Goal: Answer question/provide support: Answer question/provide support

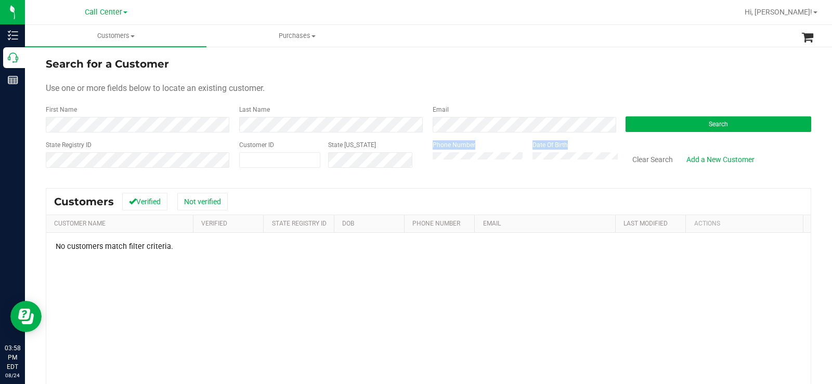
click at [415, 164] on div "State Registry ID Customer ID State [US_STATE] Phone Number Date Of Birth Clear…" at bounding box center [428, 158] width 765 height 37
click at [293, 166] on span at bounding box center [279, 160] width 81 height 16
paste input "1442480"
type input "1442480"
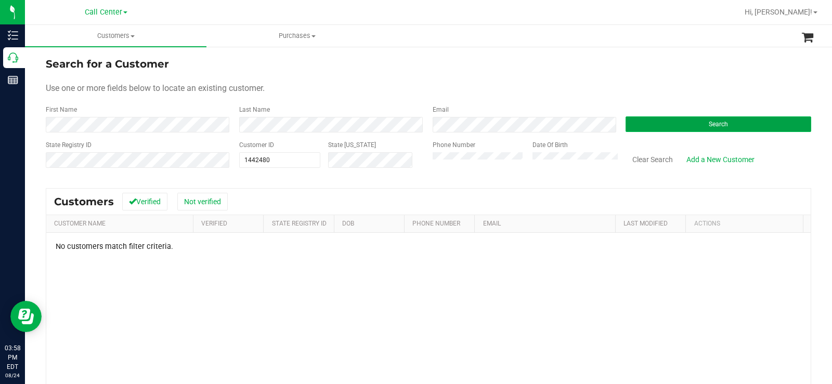
click at [770, 127] on button "Search" at bounding box center [719, 124] width 186 height 16
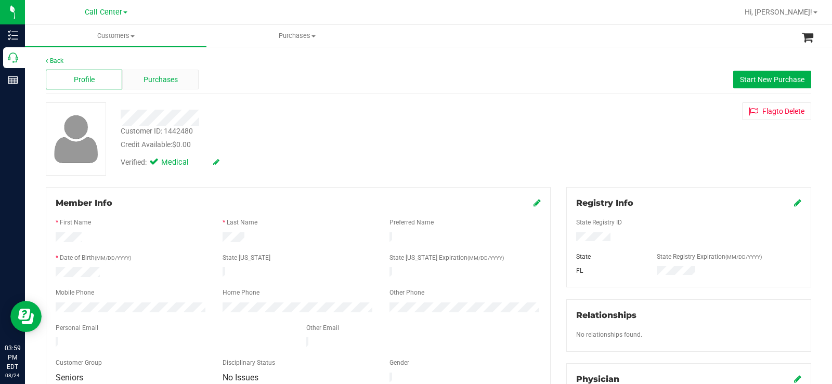
click at [166, 81] on span "Purchases" at bounding box center [161, 79] width 34 height 11
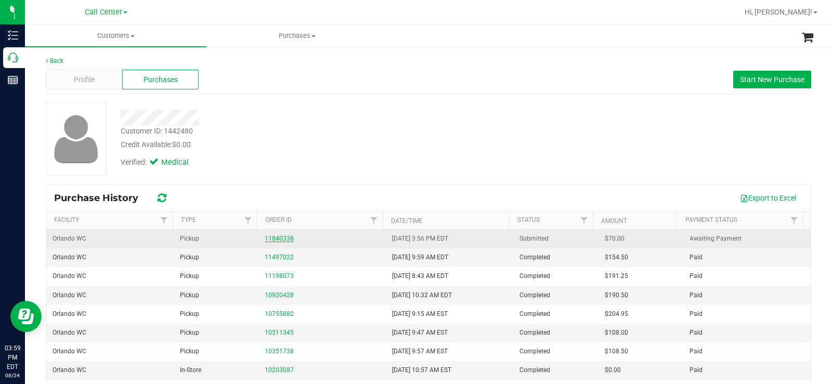
click at [269, 238] on link "11840338" at bounding box center [279, 238] width 29 height 7
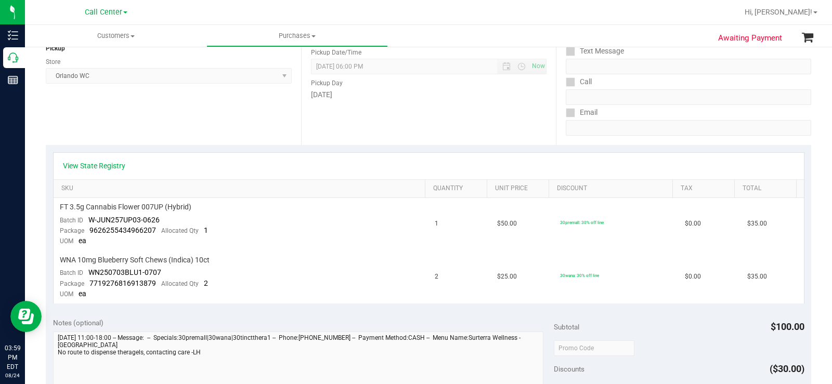
scroll to position [52, 0]
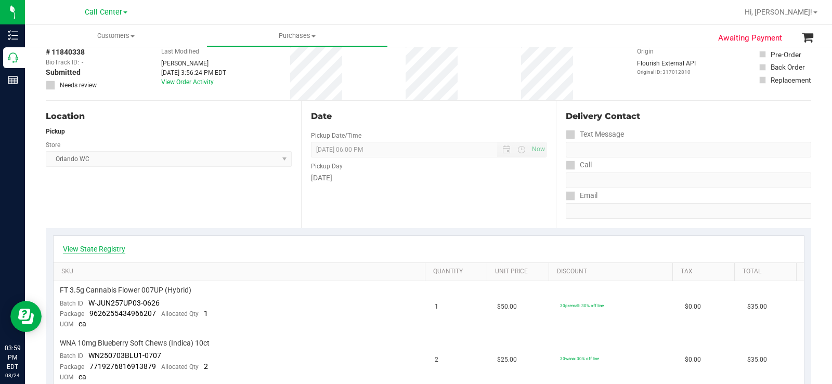
click at [98, 249] on link "View State Registry" at bounding box center [94, 249] width 62 height 10
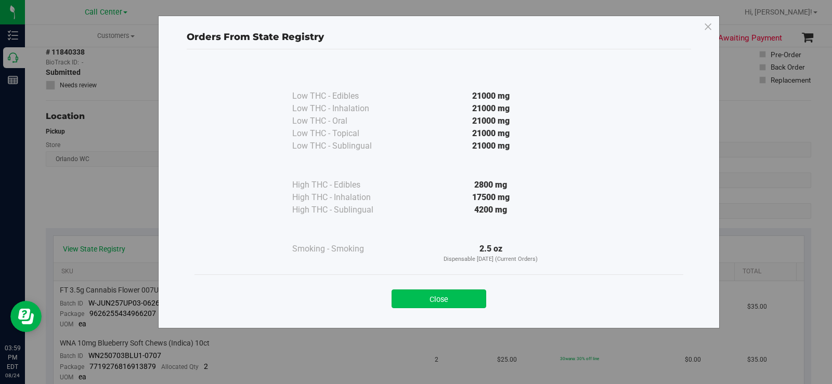
click at [454, 290] on button "Close" at bounding box center [439, 299] width 95 height 19
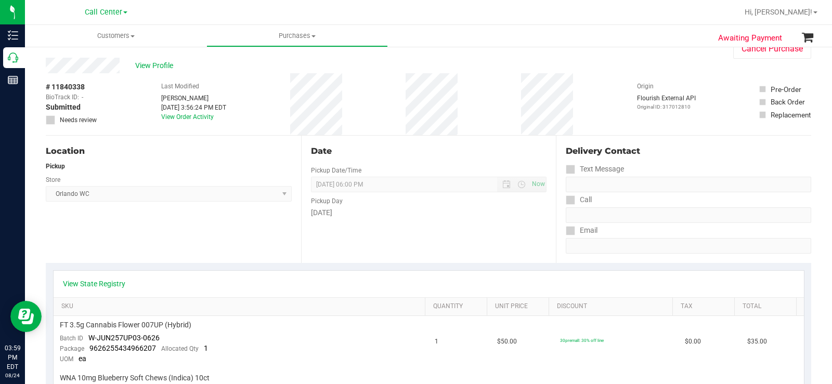
scroll to position [0, 0]
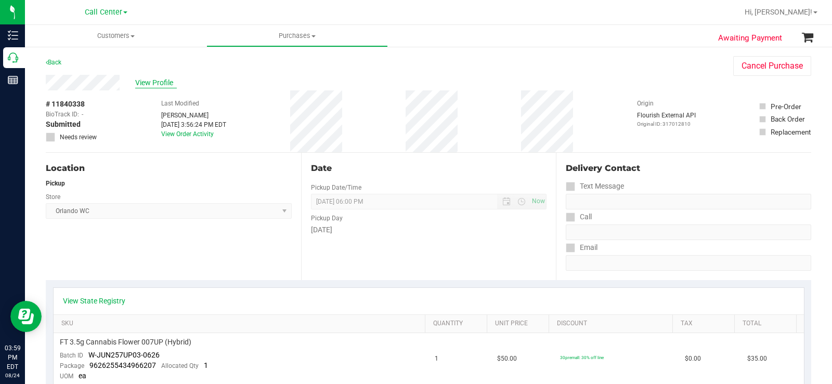
click at [169, 81] on span "View Profile" at bounding box center [156, 82] width 42 height 11
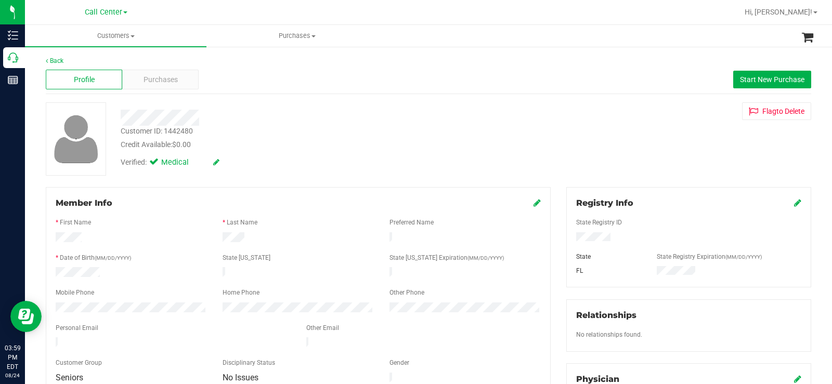
click at [49, 303] on div at bounding box center [131, 309] width 167 height 12
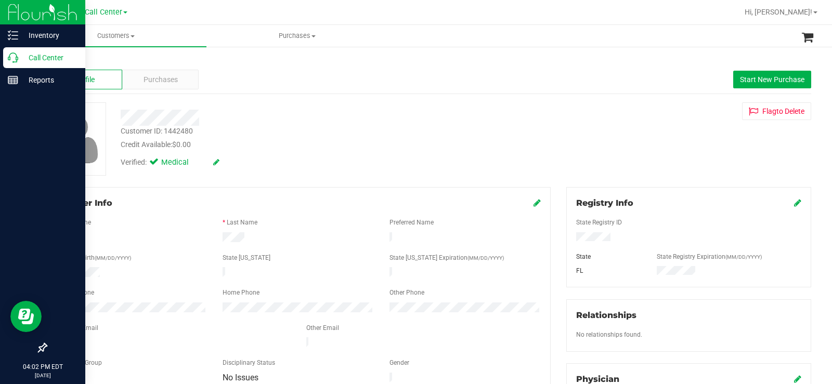
click at [17, 59] on icon at bounding box center [13, 58] width 10 height 10
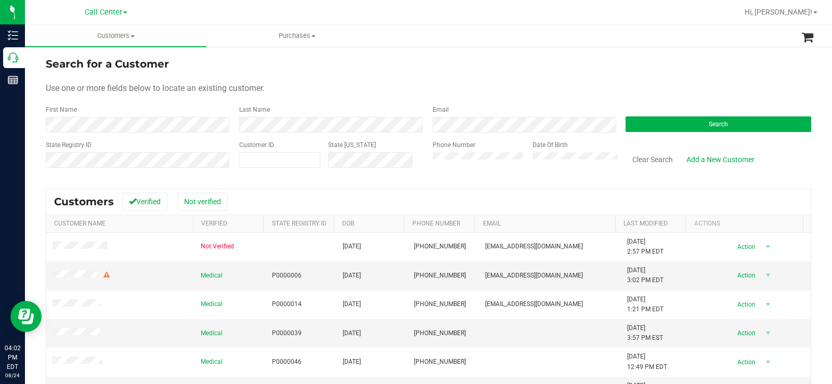
click at [486, 142] on div "Phone Number" at bounding box center [479, 158] width 92 height 37
click at [673, 127] on button "Search" at bounding box center [719, 124] width 186 height 16
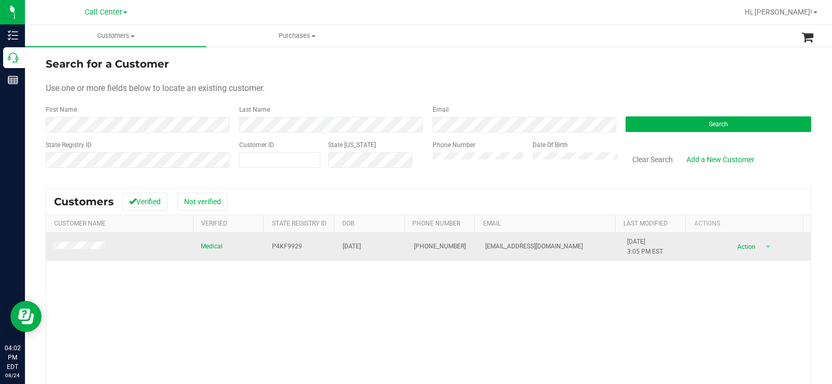
click at [298, 255] on td "P4KF9929" at bounding box center [301, 247] width 71 height 28
drag, startPoint x: 302, startPoint y: 245, endPoint x: 266, endPoint y: 248, distance: 35.4
click at [266, 248] on td "P4KF9929" at bounding box center [301, 247] width 71 height 28
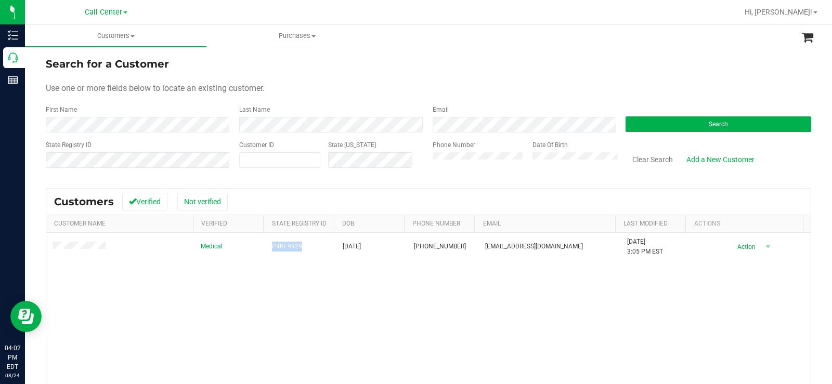
copy span "P4KF9929"
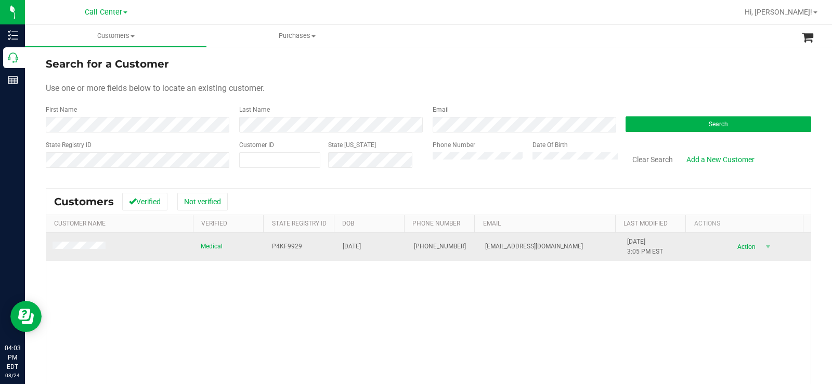
drag, startPoint x: 283, startPoint y: 278, endPoint x: 330, endPoint y: 254, distance: 52.1
click at [284, 278] on div "Medical P4KF9929 [DATE] (219) 682-7672 [EMAIL_ADDRESS][DOMAIN_NAME] [DATE] 3:05…" at bounding box center [428, 354] width 764 height 242
drag, startPoint x: 339, startPoint y: 252, endPoint x: 351, endPoint y: 251, distance: 12.0
click at [341, 252] on td "[DATE]" at bounding box center [371, 247] width 71 height 28
click at [361, 249] on span "[DATE]" at bounding box center [352, 247] width 18 height 10
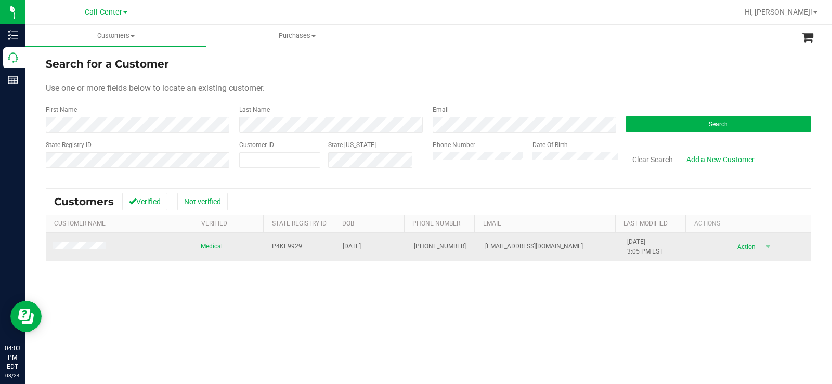
drag, startPoint x: 371, startPoint y: 247, endPoint x: 336, endPoint y: 252, distance: 34.6
click at [336, 252] on td "[DATE]" at bounding box center [371, 247] width 71 height 28
copy span "[DATE]"
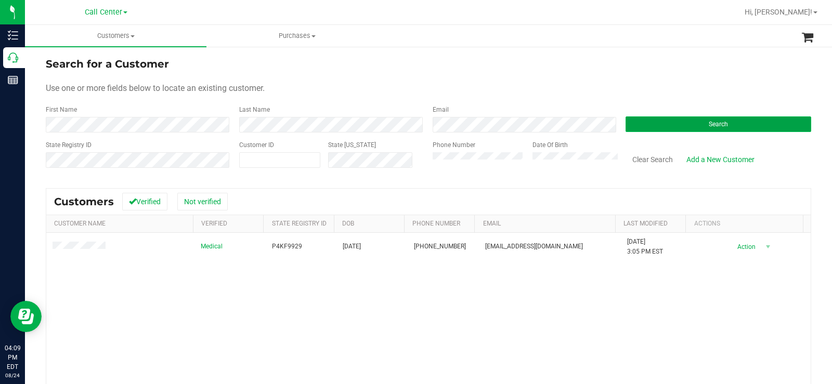
click at [656, 120] on button "Search" at bounding box center [719, 124] width 186 height 16
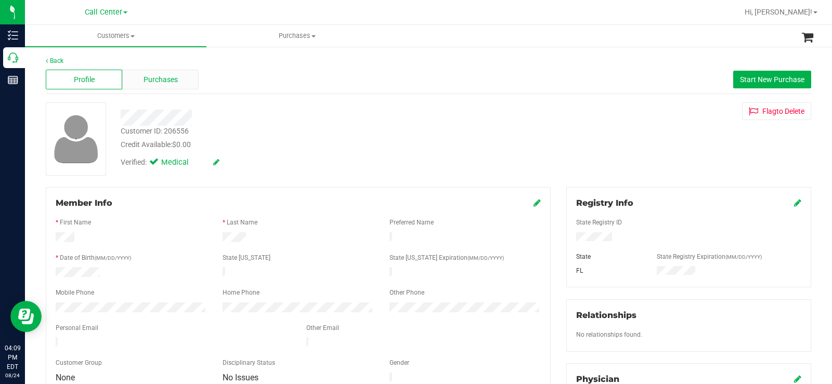
click at [181, 83] on div "Purchases" at bounding box center [160, 80] width 76 height 20
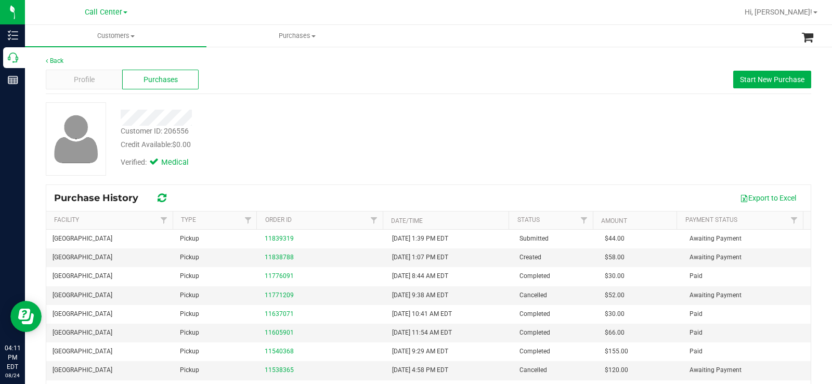
click at [274, 145] on div "Credit Available: $0.00" at bounding box center [308, 144] width 375 height 11
click at [93, 77] on span "Profile" at bounding box center [84, 79] width 21 height 11
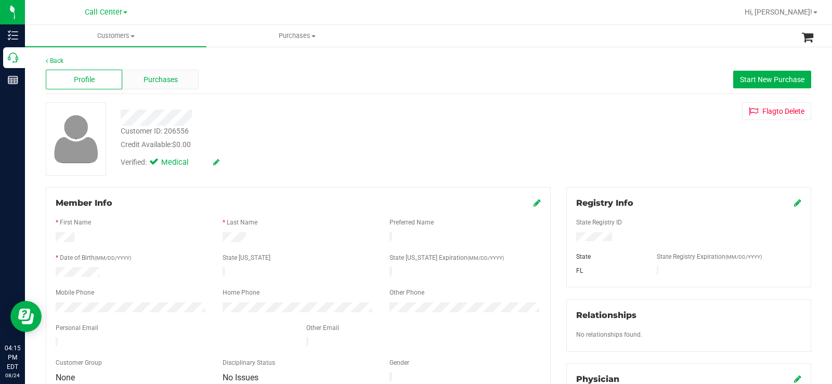
click at [136, 82] on div "Purchases" at bounding box center [160, 80] width 76 height 20
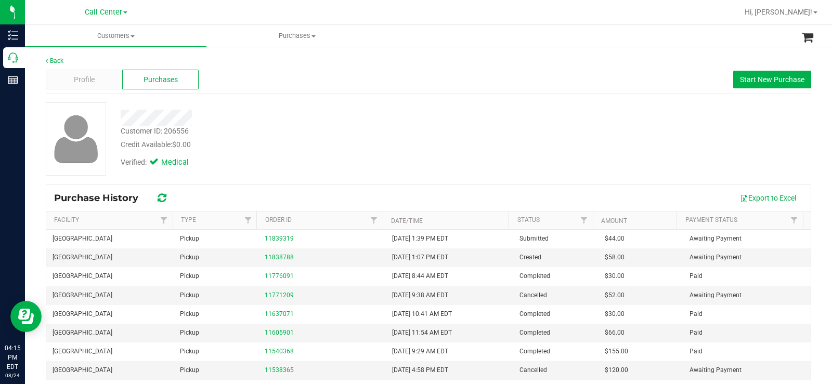
drag, startPoint x: 458, startPoint y: 100, endPoint x: 412, endPoint y: 147, distance: 64.7
click at [458, 102] on div "Back Profile Purchases Start New Purchase Customer ID: 206556 Credit Available:…" at bounding box center [428, 259] width 765 height 407
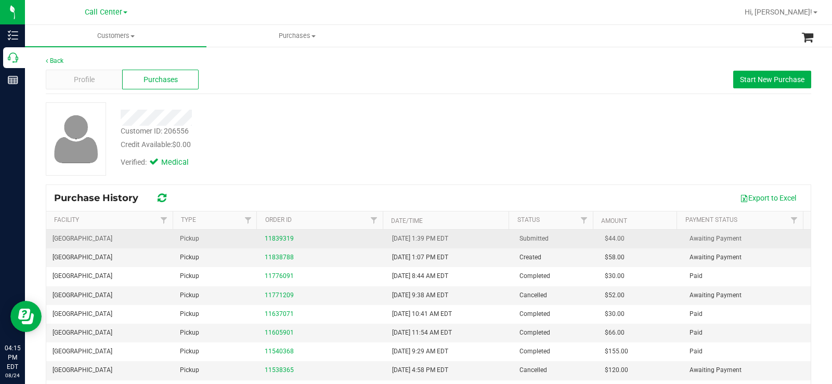
click at [283, 235] on div "11839319" at bounding box center [322, 239] width 115 height 10
click at [281, 240] on link "11839319" at bounding box center [279, 238] width 29 height 7
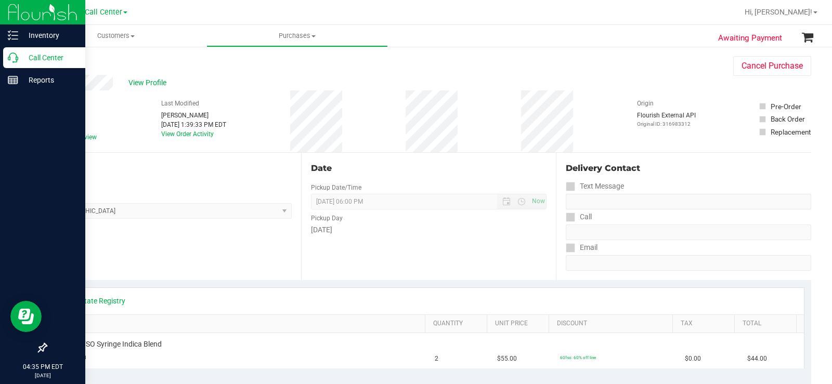
click at [20, 56] on p "Call Center" at bounding box center [49, 57] width 62 height 12
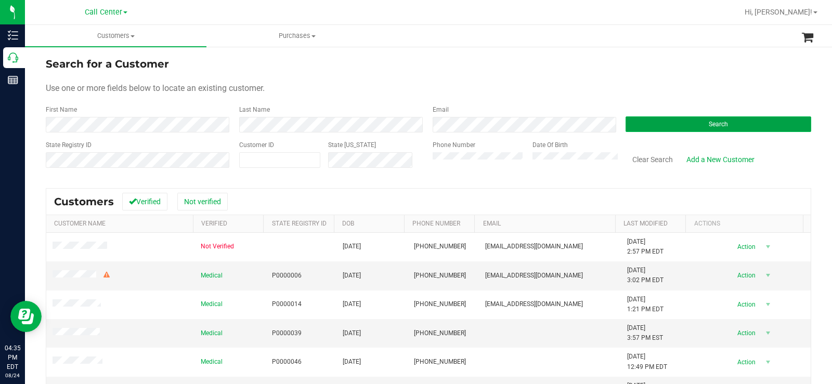
click at [721, 124] on button "Search" at bounding box center [719, 124] width 186 height 16
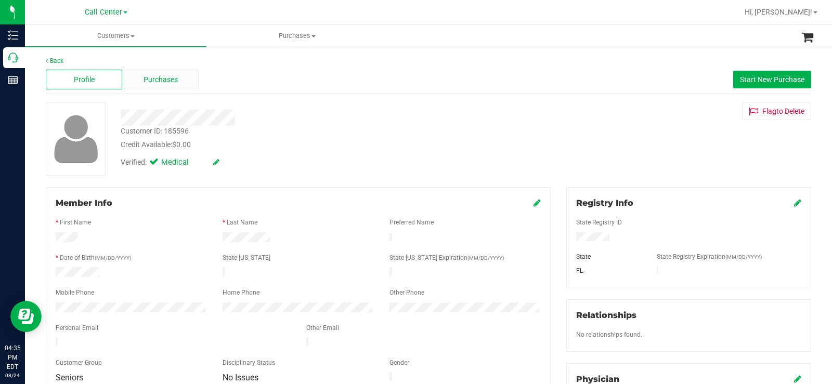
click at [177, 79] on div "Purchases" at bounding box center [160, 80] width 76 height 20
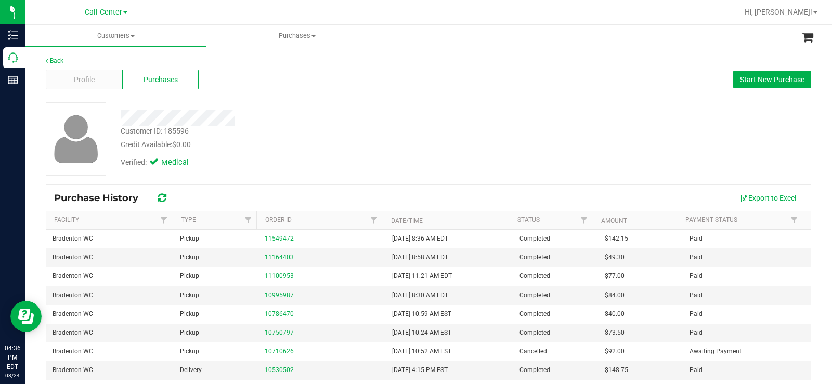
click at [357, 141] on div "Credit Available: $0.00" at bounding box center [308, 144] width 375 height 11
drag, startPoint x: 192, startPoint y: 145, endPoint x: 113, endPoint y: 110, distance: 86.6
click at [113, 110] on div "Customer ID: 185596 Credit Available: $0.00 Verified: Medical" at bounding box center [308, 137] width 391 height 71
click at [288, 154] on div "Verified: Medical" at bounding box center [308, 161] width 391 height 23
click at [200, 146] on div "Credit Available: $0.00" at bounding box center [308, 144] width 375 height 11
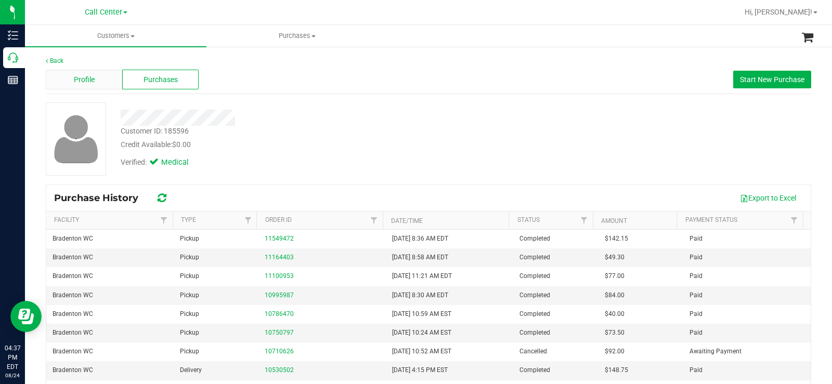
click at [102, 84] on div "Profile" at bounding box center [84, 80] width 76 height 20
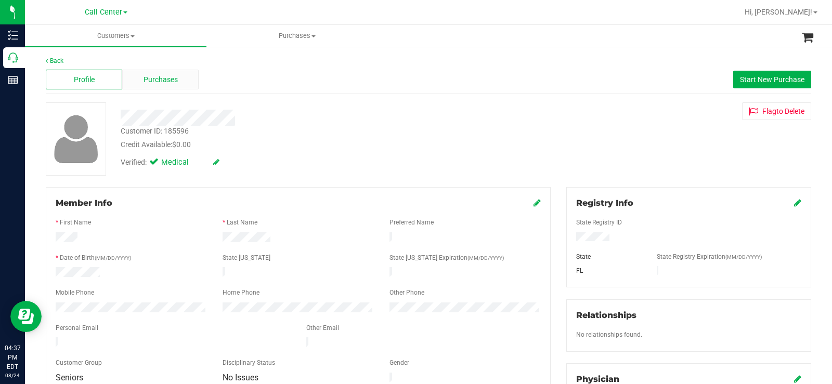
click at [178, 79] on div "Purchases" at bounding box center [160, 80] width 76 height 20
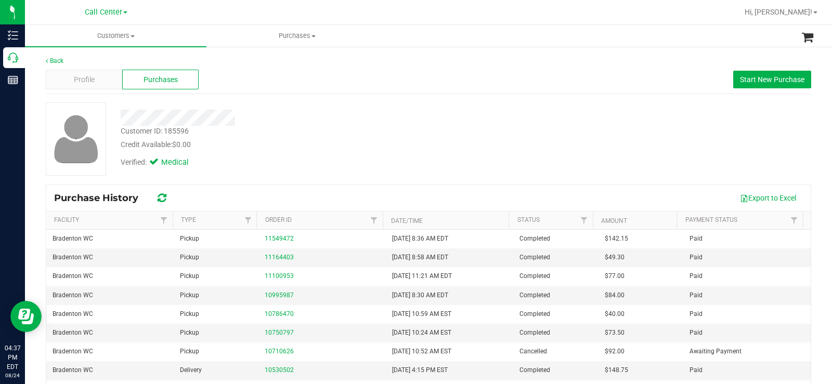
click at [357, 118] on div at bounding box center [308, 118] width 391 height 16
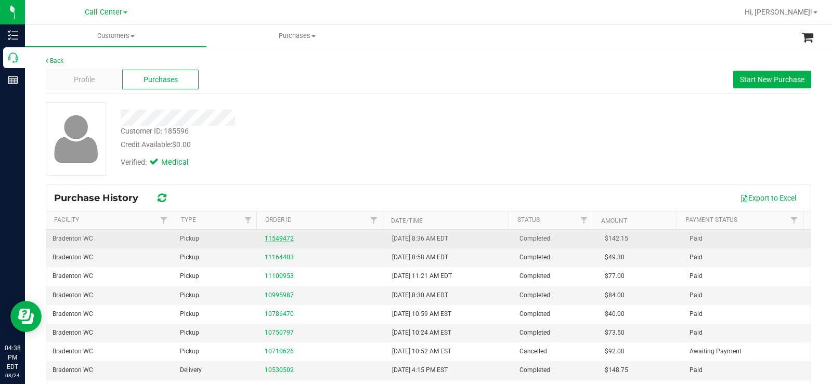
click at [282, 241] on link "11549472" at bounding box center [279, 238] width 29 height 7
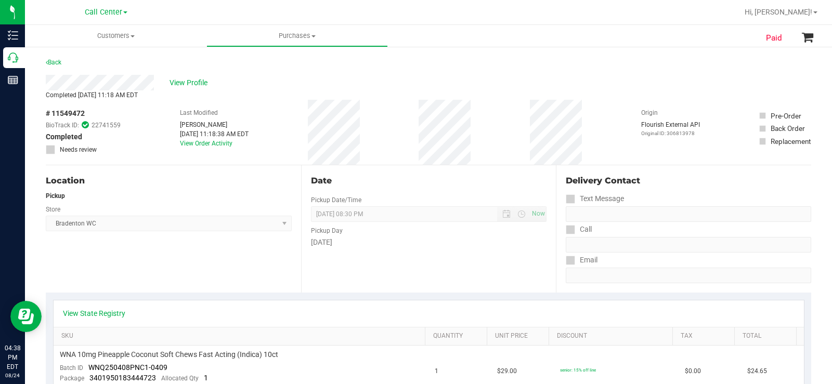
drag, startPoint x: 355, startPoint y: 246, endPoint x: 299, endPoint y: 196, distance: 75.1
click at [301, 197] on div "Date Pickup Date/Time [DATE] Now [DATE] 08:30 PM Now Pickup Day [DATE]" at bounding box center [428, 228] width 255 height 127
click at [431, 183] on div "Date" at bounding box center [429, 181] width 236 height 12
click at [193, 85] on span "View Profile" at bounding box center [191, 82] width 42 height 11
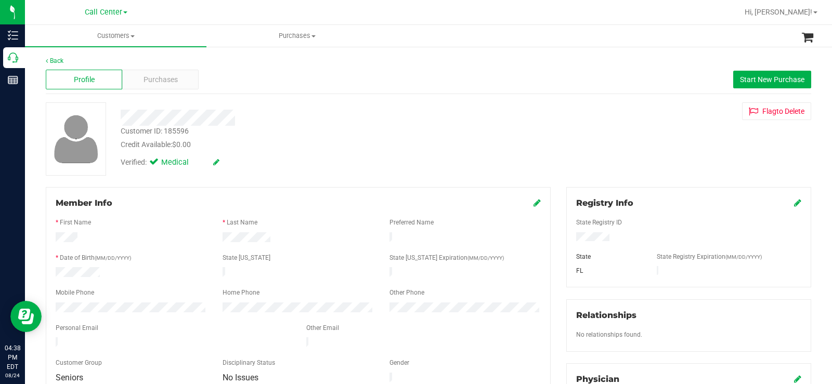
drag, startPoint x: 197, startPoint y: 150, endPoint x: 118, endPoint y: 112, distance: 87.0
click at [118, 112] on div "Customer ID: 185596 Credit Available: $0.00 Verified: Medical" at bounding box center [308, 137] width 391 height 71
click at [206, 139] on div "Credit Available: $0.00" at bounding box center [308, 144] width 375 height 11
drag, startPoint x: 201, startPoint y: 144, endPoint x: 120, endPoint y: 112, distance: 87.3
click at [120, 112] on div "Customer ID: 185596 Credit Available: $0.00 Verified: Medical" at bounding box center [308, 137] width 391 height 71
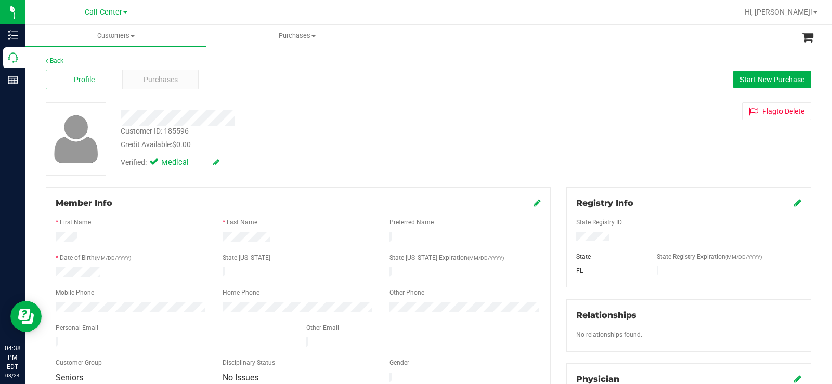
click at [266, 132] on div "Customer ID: 185596 Credit Available: $0.00" at bounding box center [308, 138] width 391 height 24
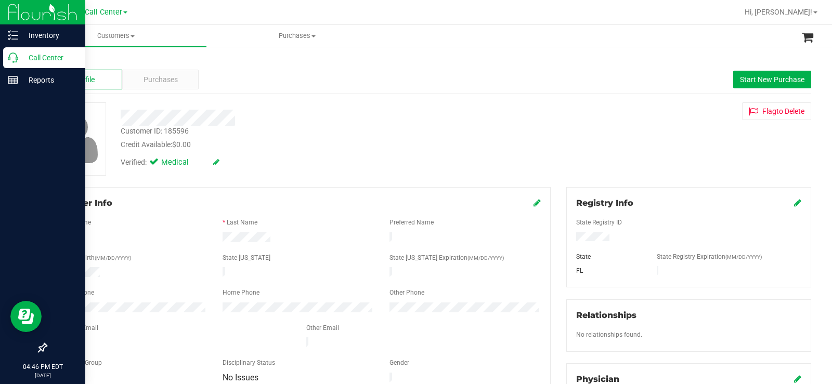
click at [19, 55] on p "Call Center" at bounding box center [49, 57] width 62 height 12
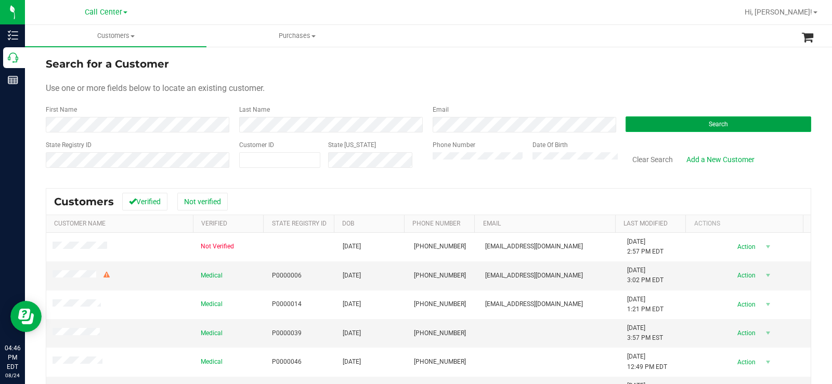
click at [714, 124] on span "Search" at bounding box center [718, 124] width 19 height 7
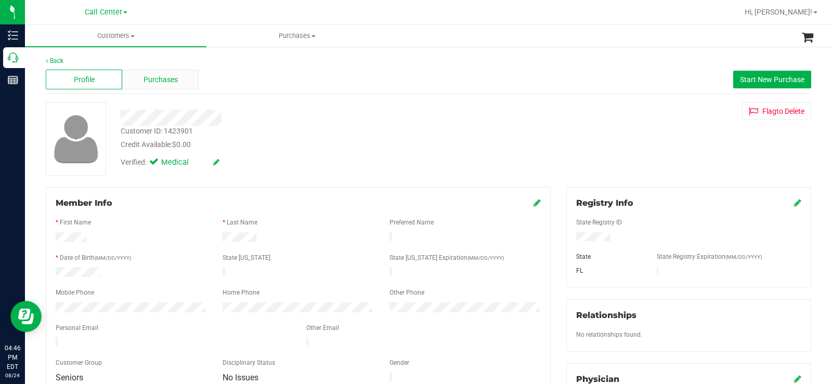
click at [179, 81] on div "Purchases" at bounding box center [160, 80] width 76 height 20
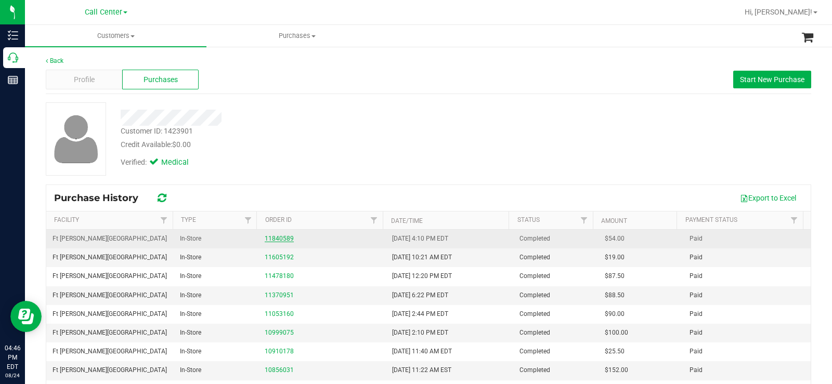
click at [275, 239] on link "11840589" at bounding box center [279, 238] width 29 height 7
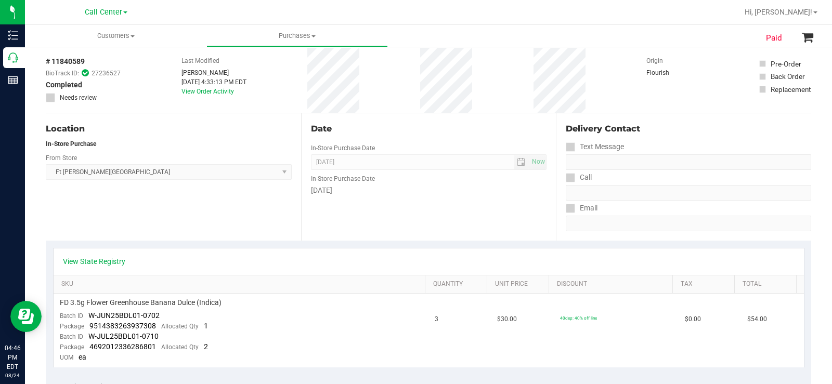
scroll to position [104, 0]
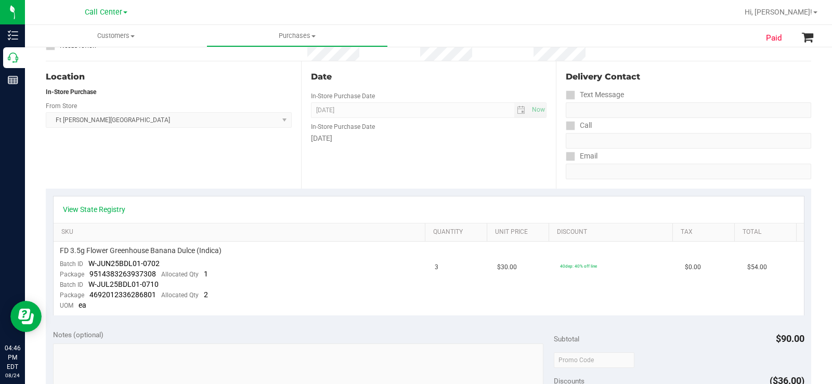
click at [248, 174] on div "Location In-Store Purchase From Store [GEOGRAPHIC_DATA][PERSON_NAME] WC Select …" at bounding box center [173, 124] width 255 height 127
drag, startPoint x: 343, startPoint y: 140, endPoint x: 307, endPoint y: 125, distance: 39.4
click at [307, 125] on div "Date In-Store Purchase Date [DATE] Now In-Store Purchase Date [DATE]" at bounding box center [428, 124] width 255 height 127
click at [320, 159] on div "Date In-Store Purchase Date [DATE] Now In-Store Purchase Date [DATE]" at bounding box center [428, 124] width 255 height 127
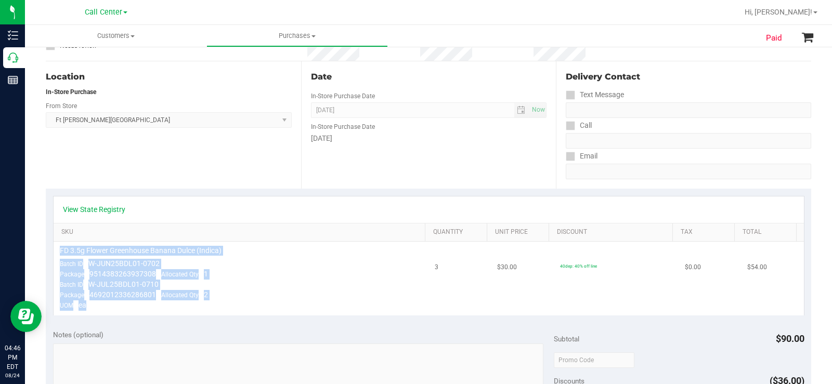
drag, startPoint x: 96, startPoint y: 305, endPoint x: 63, endPoint y: 247, distance: 66.8
click at [58, 249] on td "FD 3.5g Flower Greenhouse Banana Dulce (Indica) Batch ID W-JUN25BDL01-0702 Pack…" at bounding box center [241, 278] width 375 height 73
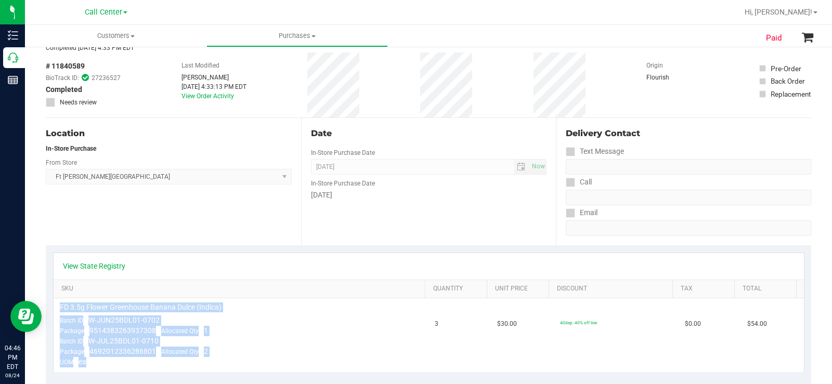
scroll to position [0, 0]
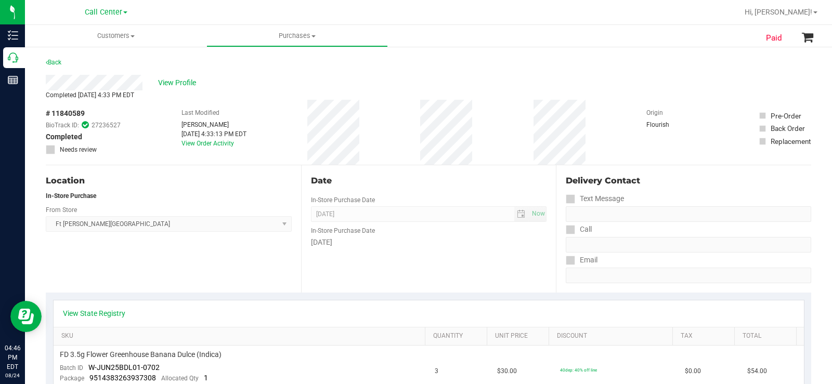
click at [213, 171] on div "Location In-Store Purchase From Store [GEOGRAPHIC_DATA][PERSON_NAME] WC Select …" at bounding box center [173, 228] width 255 height 127
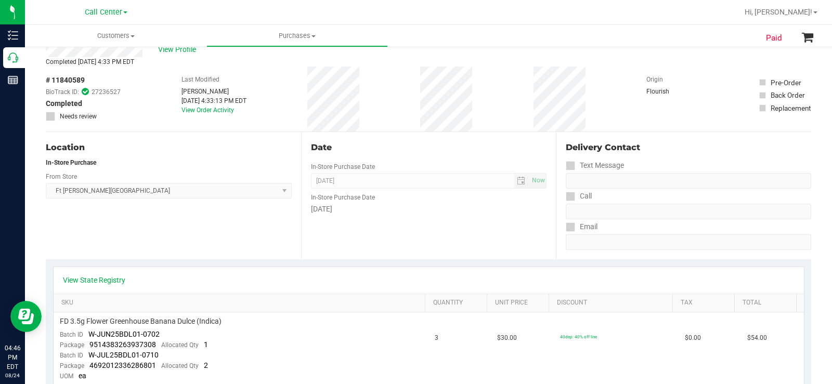
scroll to position [52, 0]
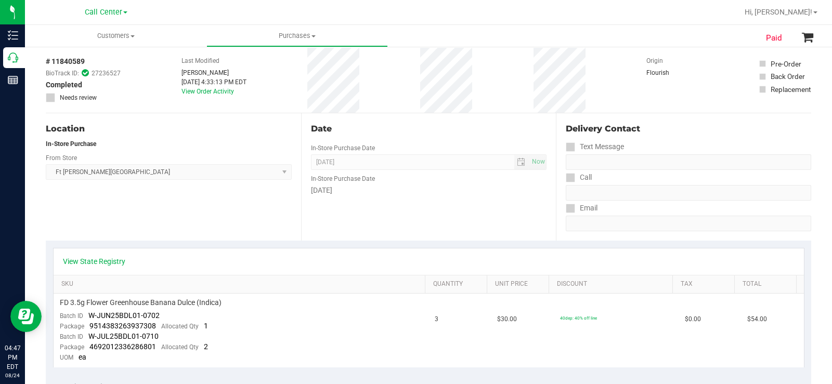
click at [175, 233] on div "Location In-Store Purchase From Store [GEOGRAPHIC_DATA][PERSON_NAME] WC Select …" at bounding box center [173, 176] width 255 height 127
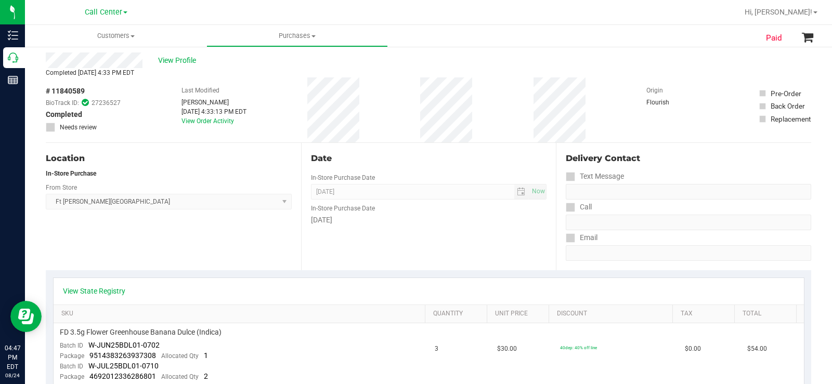
scroll to position [0, 0]
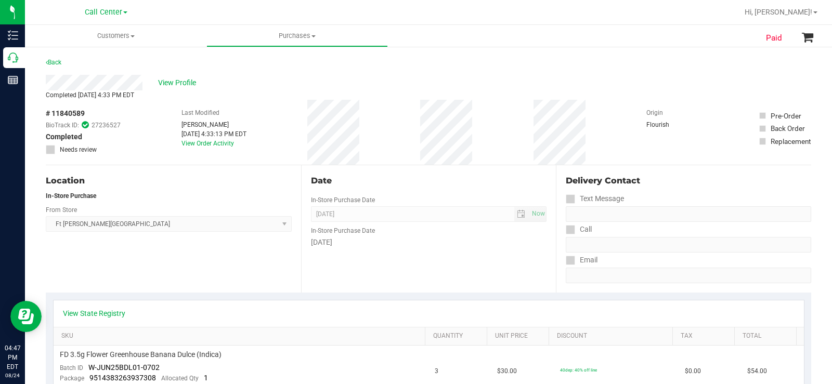
click at [188, 196] on div "In-Store Purchase" at bounding box center [169, 195] width 246 height 9
click at [56, 59] on link "Back" at bounding box center [54, 62] width 16 height 7
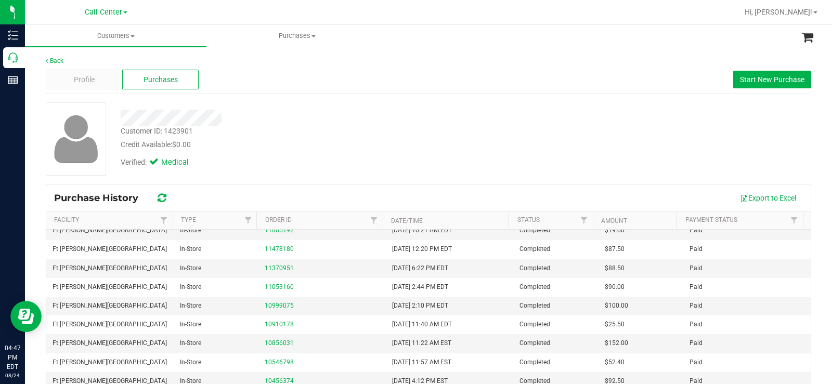
scroll to position [52, 0]
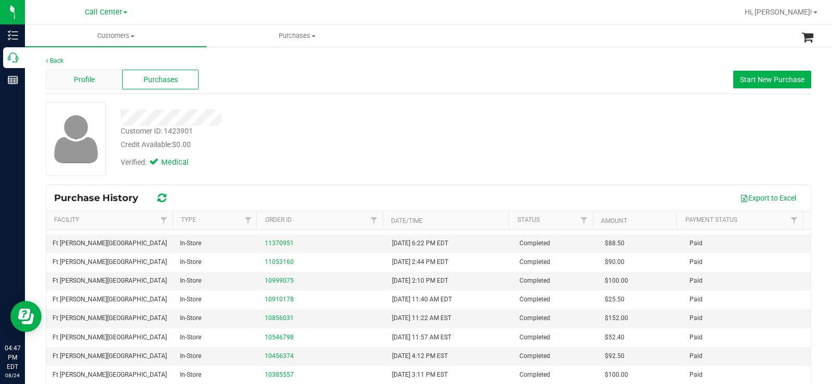
click at [95, 79] on div "Profile" at bounding box center [84, 80] width 76 height 20
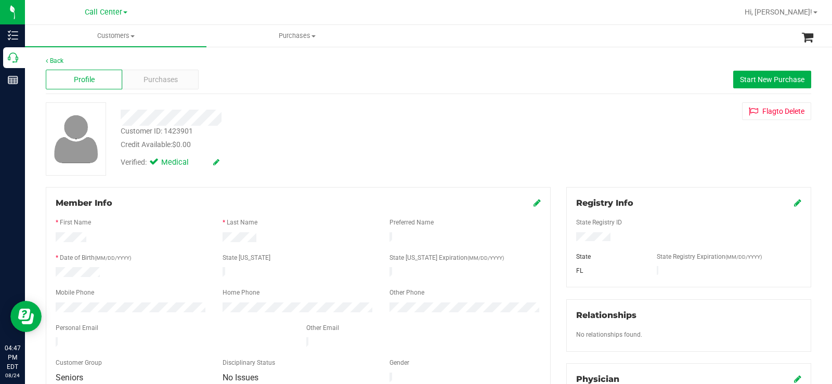
click at [334, 178] on div "Back Profile Purchases Start New Purchase Customer ID: 1423901 Credit Available…" at bounding box center [428, 387] width 765 height 663
click at [191, 79] on div "Purchases" at bounding box center [160, 80] width 76 height 20
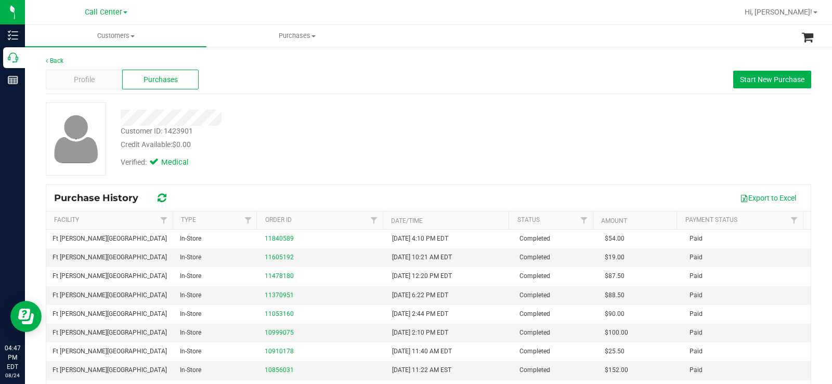
click at [319, 197] on div "Export to Excel" at bounding box center [490, 198] width 625 height 18
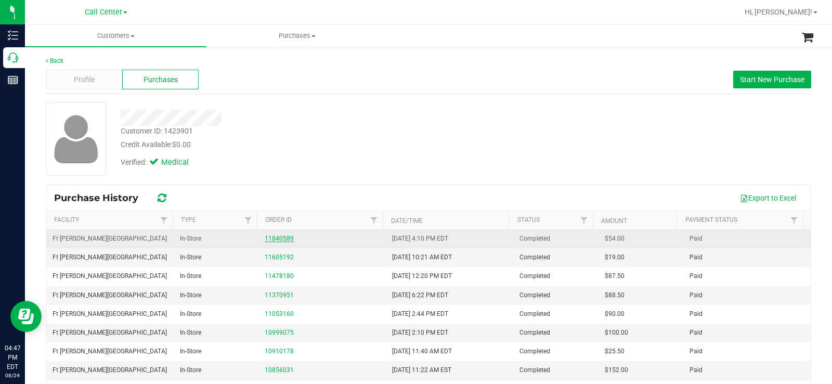
click at [272, 240] on link "11840589" at bounding box center [279, 238] width 29 height 7
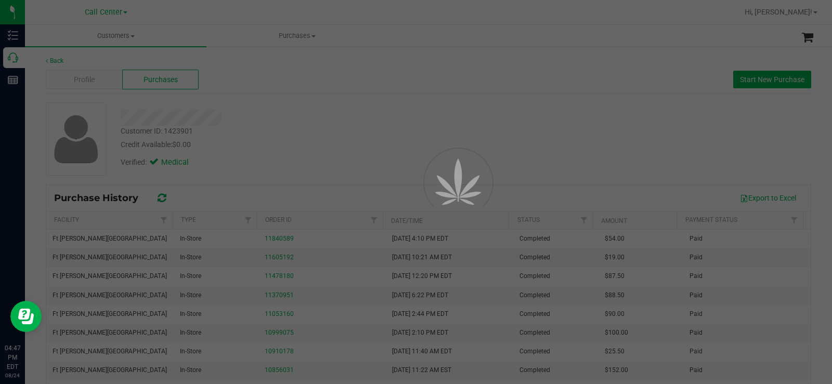
click at [335, 123] on div at bounding box center [416, 192] width 832 height 384
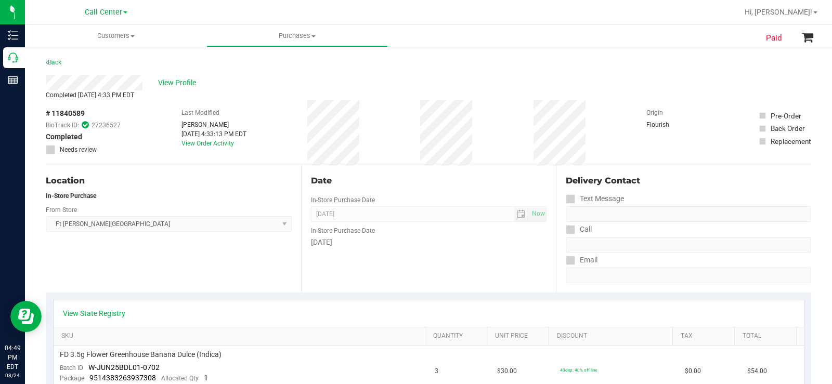
click at [225, 110] on div "Last Modified [PERSON_NAME] [DATE] 4:33:13 PM EDT View Order Activity" at bounding box center [213, 132] width 65 height 65
click at [146, 101] on div "# 11840589 BioTrack ID: 27236527 Completed Needs review Last Modified [PERSON_N…" at bounding box center [428, 132] width 765 height 65
drag, startPoint x: 154, startPoint y: 97, endPoint x: 41, endPoint y: 83, distance: 114.3
click at [160, 108] on div "# 11840589 BioTrack ID: 27236527 Completed Needs review Last Modified [PERSON_N…" at bounding box center [428, 132] width 765 height 65
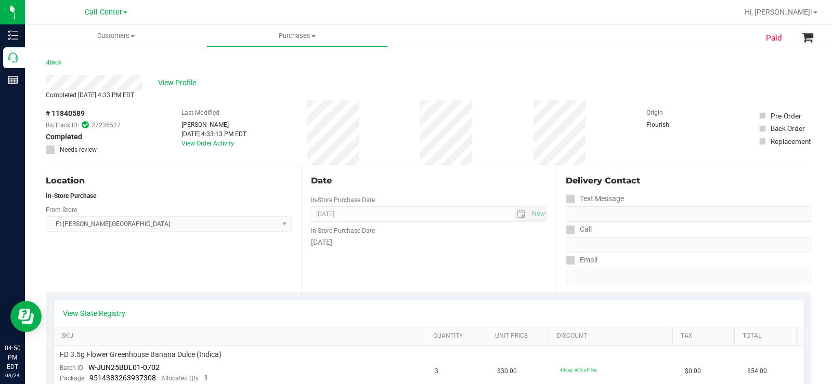
drag, startPoint x: 161, startPoint y: 95, endPoint x: 39, endPoint y: 81, distance: 122.5
drag, startPoint x: 187, startPoint y: 105, endPoint x: 166, endPoint y: 100, distance: 21.4
click at [188, 105] on div "Last Modified [PERSON_NAME] [DATE] 4:33:13 PM EDT View Order Activity" at bounding box center [213, 132] width 65 height 65
drag, startPoint x: 162, startPoint y: 97, endPoint x: 43, endPoint y: 80, distance: 119.9
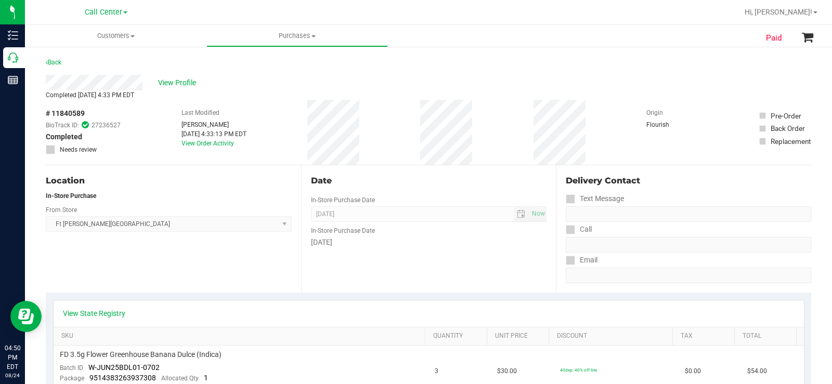
click at [60, 62] on link "Back" at bounding box center [54, 62] width 16 height 7
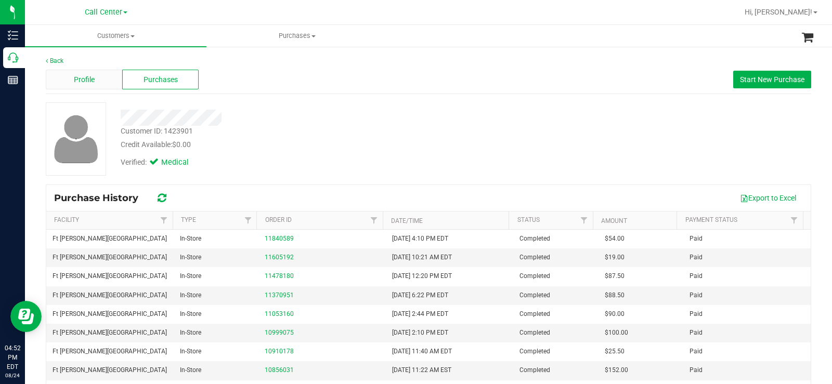
click at [105, 78] on div "Profile" at bounding box center [84, 80] width 76 height 20
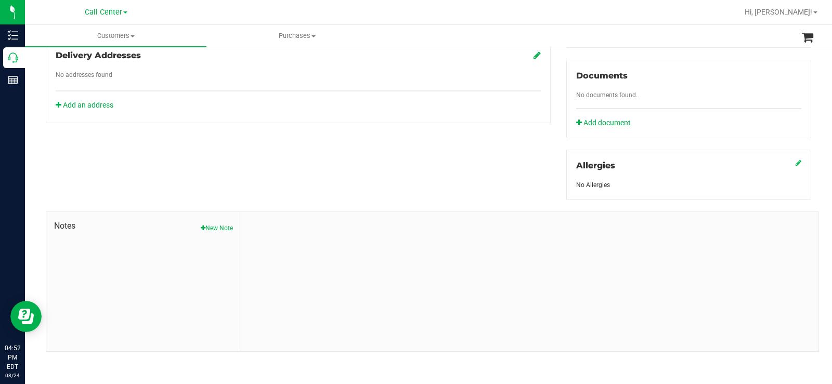
scroll to position [368, 0]
click at [209, 226] on button "New Note" at bounding box center [217, 227] width 32 height 9
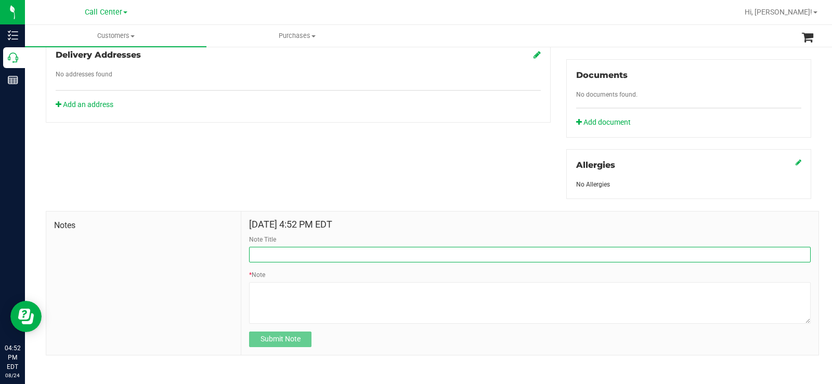
click at [288, 248] on input "Note Title" at bounding box center [530, 255] width 562 height 16
type input "Customer Complaint"
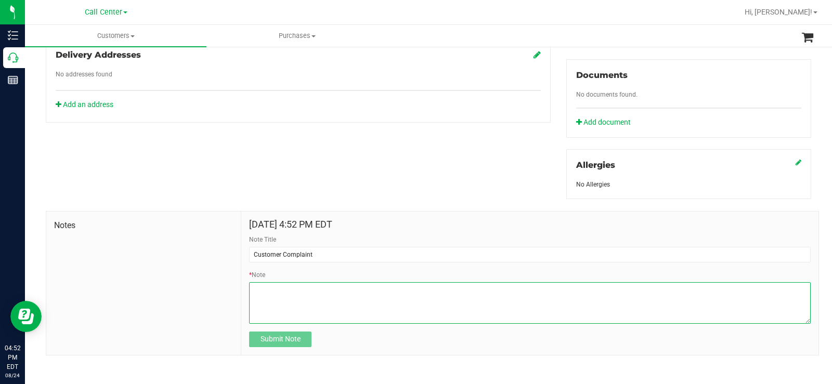
click at [279, 307] on textarea "* Note" at bounding box center [530, 303] width 562 height 42
paste textarea "Complaint: PT brought a lot of coins with them to pay about $90. manager refuse…"
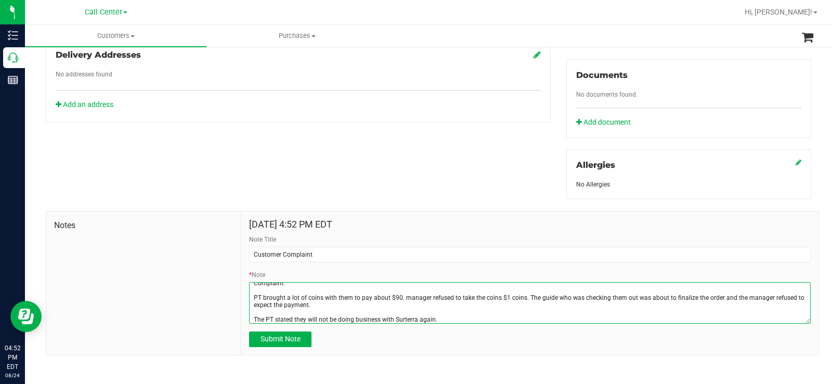
scroll to position [7, 0]
type textarea "Complaint: PT brought a lot of coins with them to pay about $90. manager refuse…"
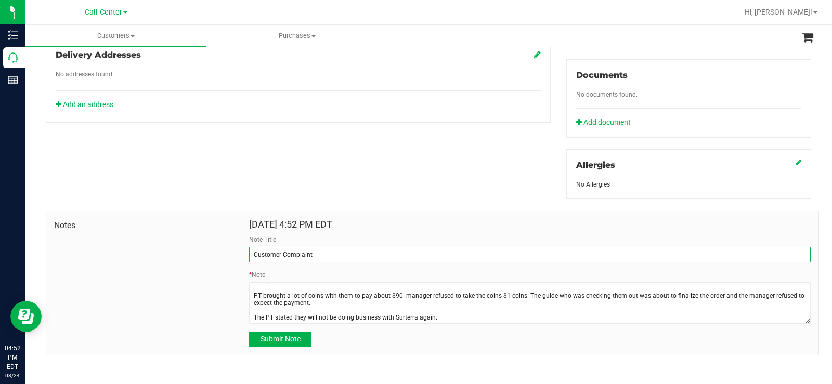
click at [371, 261] on input "Customer Complaint" at bounding box center [530, 255] width 562 height 16
type input "Customer Complaint - CC MB"
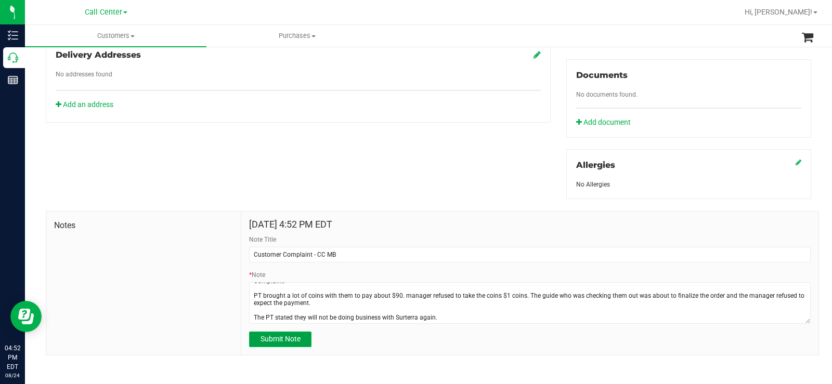
click at [287, 332] on button "Submit Note" at bounding box center [280, 340] width 62 height 16
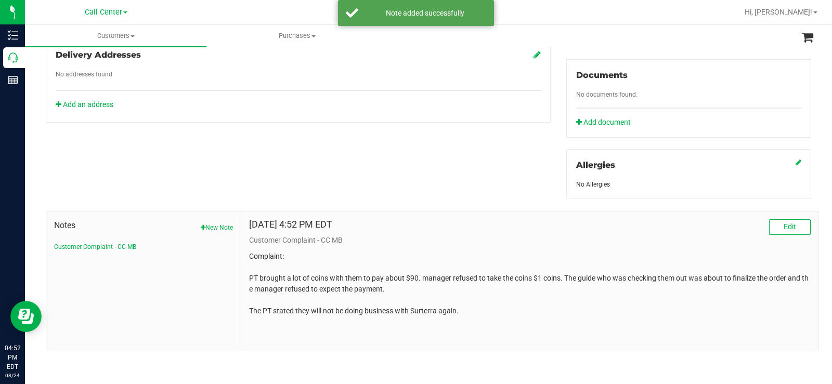
click at [204, 282] on div "Notes New Note Customer Complaint - CC MB" at bounding box center [143, 281] width 195 height 139
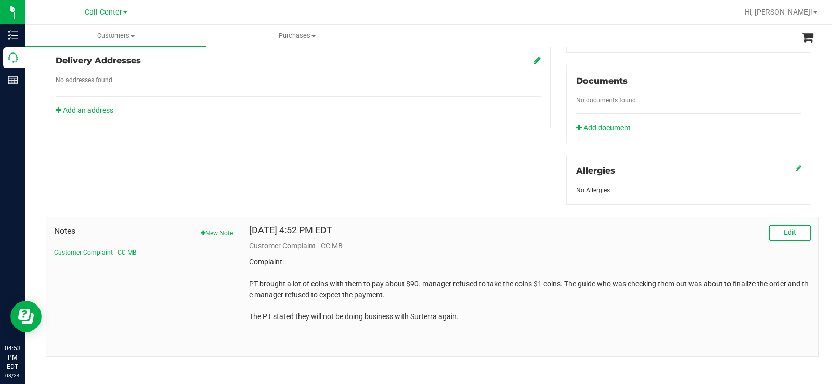
scroll to position [368, 0]
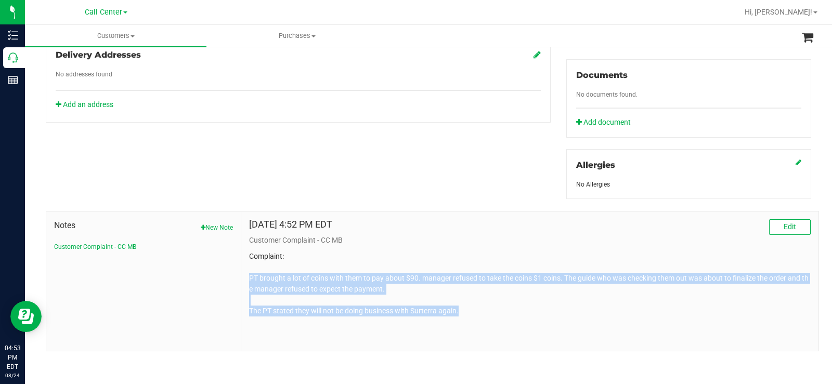
copy p "PT brought a lot of coins with them to pay about $90. manager refused to take t…"
drag, startPoint x: 464, startPoint y: 307, endPoint x: 240, endPoint y: 275, distance: 225.9
click at [241, 275] on div "[DATE] 4:52 PM EDT Edit Customer Complaint - CC MB Complaint: PT brought a lot …" at bounding box center [529, 281] width 577 height 139
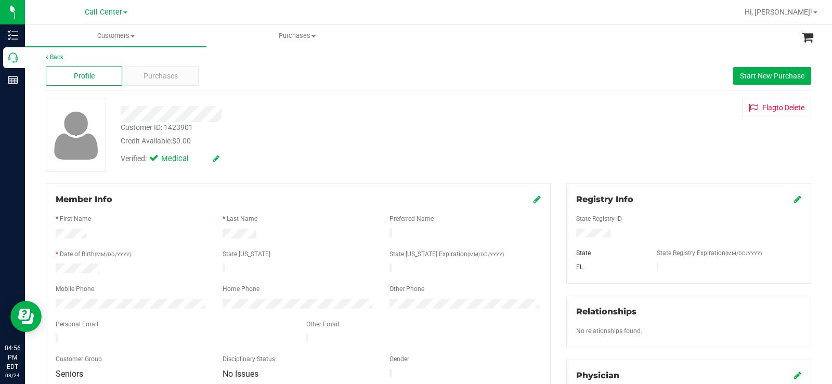
scroll to position [0, 0]
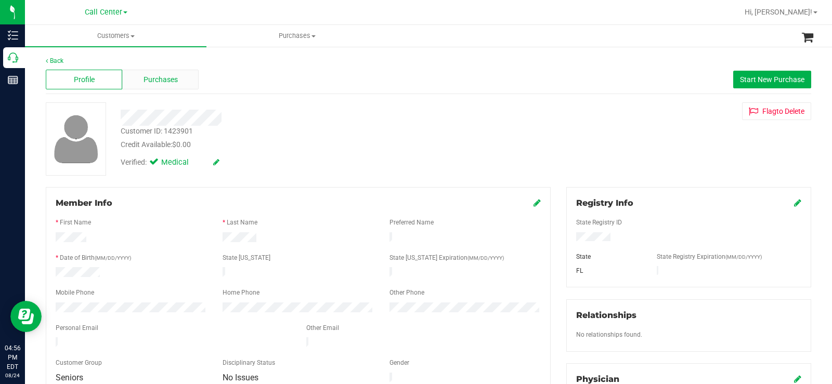
click at [172, 75] on span "Purchases" at bounding box center [161, 79] width 34 height 11
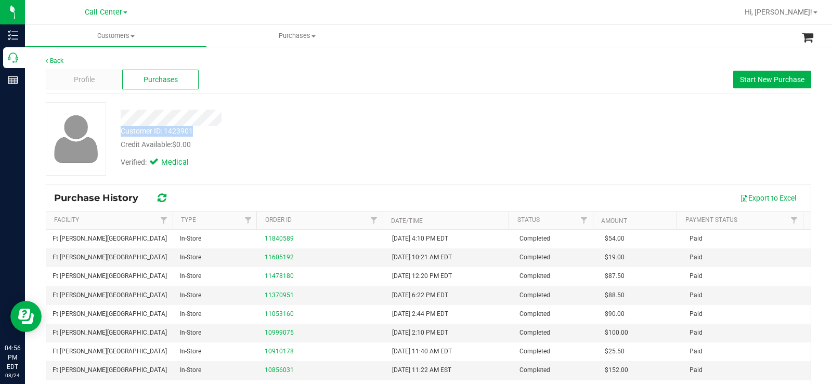
copy div "Customer ID: 1423901"
drag, startPoint x: 196, startPoint y: 131, endPoint x: 119, endPoint y: 133, distance: 77.0
click at [119, 133] on div "Customer ID: 1423901 Credit Available: $0.00" at bounding box center [308, 138] width 391 height 24
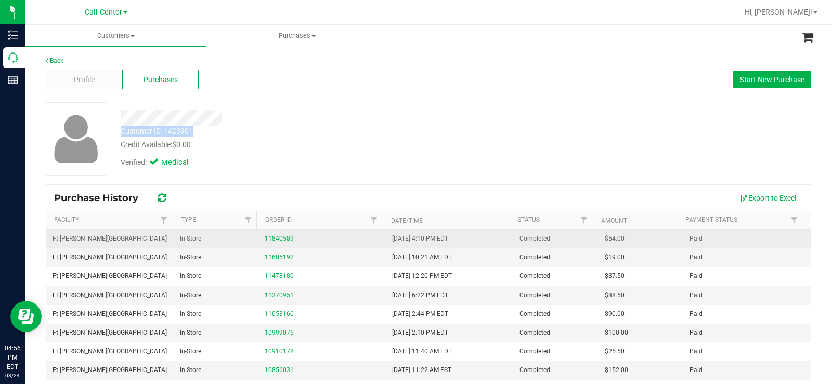
click at [277, 239] on link "11840589" at bounding box center [279, 238] width 29 height 7
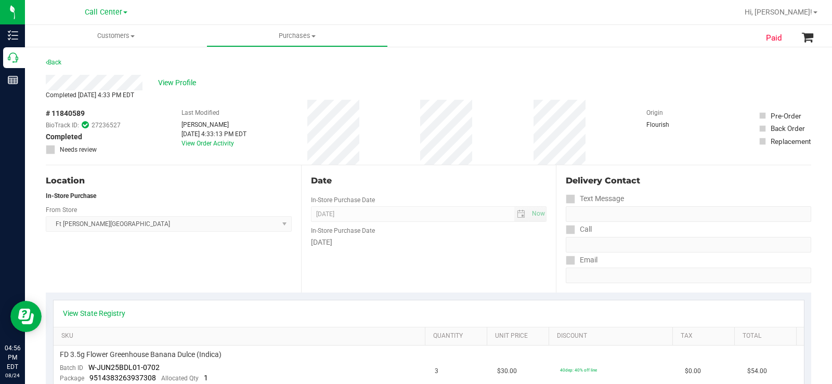
click at [84, 113] on span "# 11840589" at bounding box center [65, 113] width 39 height 11
copy span "# 11840589"
drag, startPoint x: 85, startPoint y: 113, endPoint x: 48, endPoint y: 115, distance: 37.5
click at [48, 115] on div "# 11840589 BioTrack ID: 27236527 Completed Needs review" at bounding box center [83, 131] width 75 height 46
